Goal: Manage account settings

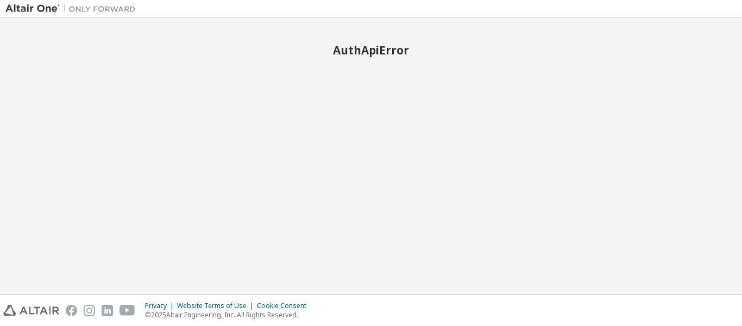
click at [413, 108] on div "AuthApiError" at bounding box center [370, 156] width 731 height 266
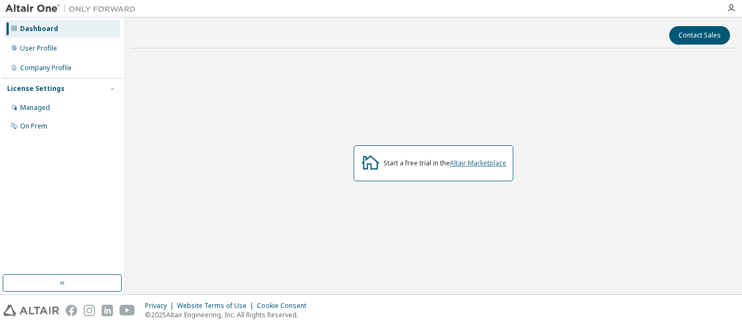
click at [464, 160] on link "Altair Marketplace" at bounding box center [478, 162] width 57 height 9
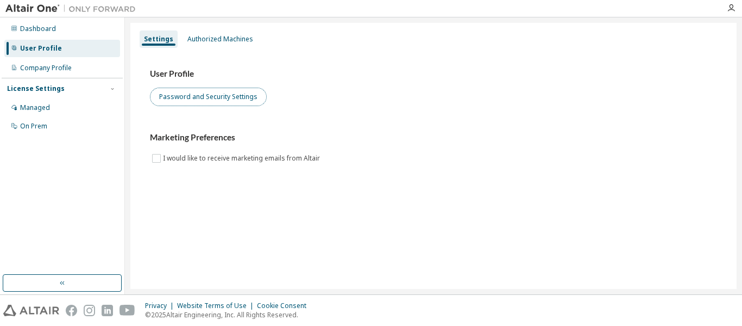
click at [221, 97] on button "Password and Security Settings" at bounding box center [208, 96] width 117 height 18
